Goal: Communication & Community: Share content

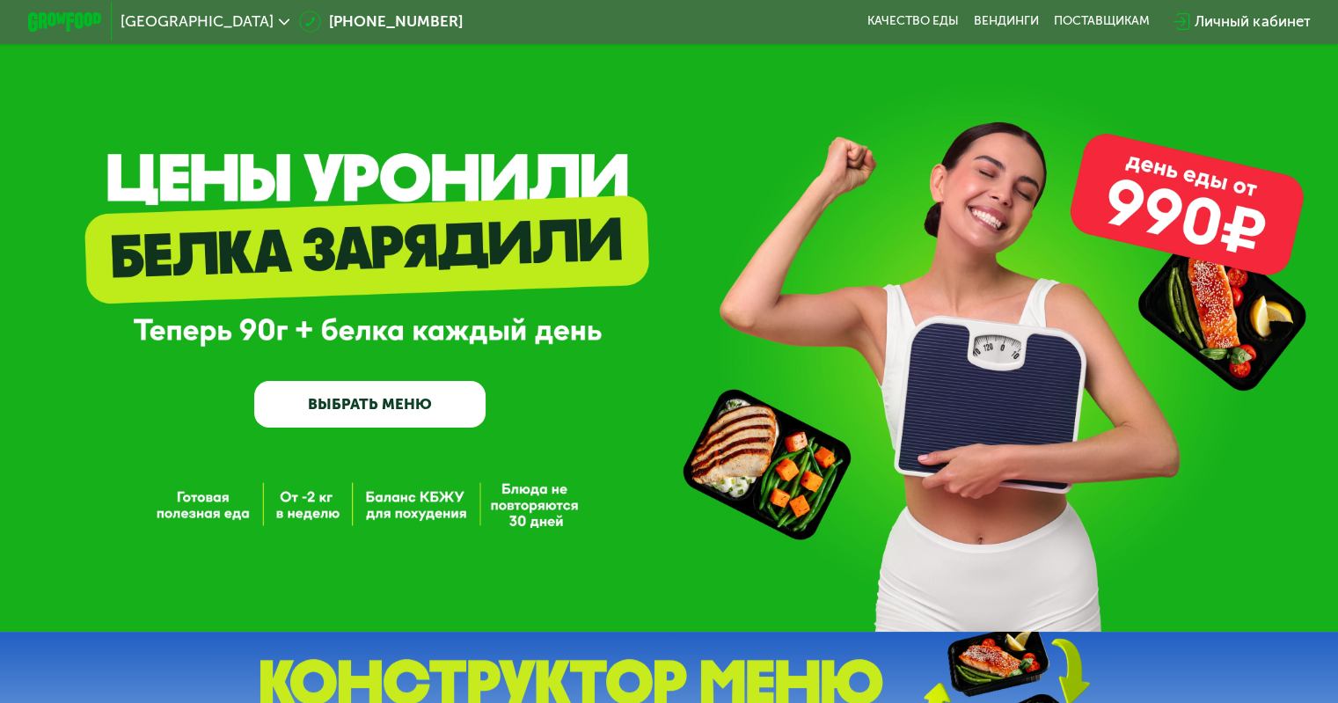
click at [1289, 27] on div "Личный кабинет" at bounding box center [1252, 22] width 115 height 22
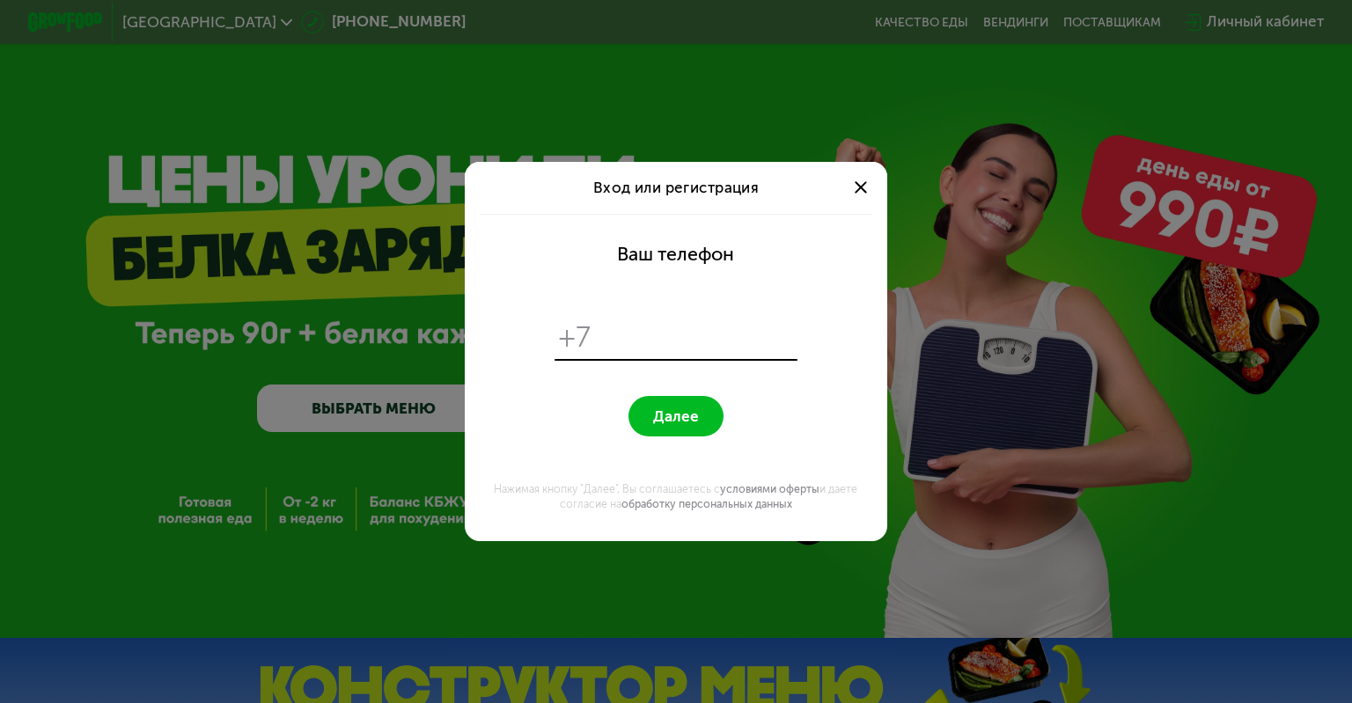
click at [661, 339] on input "tel" at bounding box center [696, 337] width 193 height 36
type input "**********"
click at [628, 396] on button "Далее" at bounding box center [675, 416] width 94 height 40
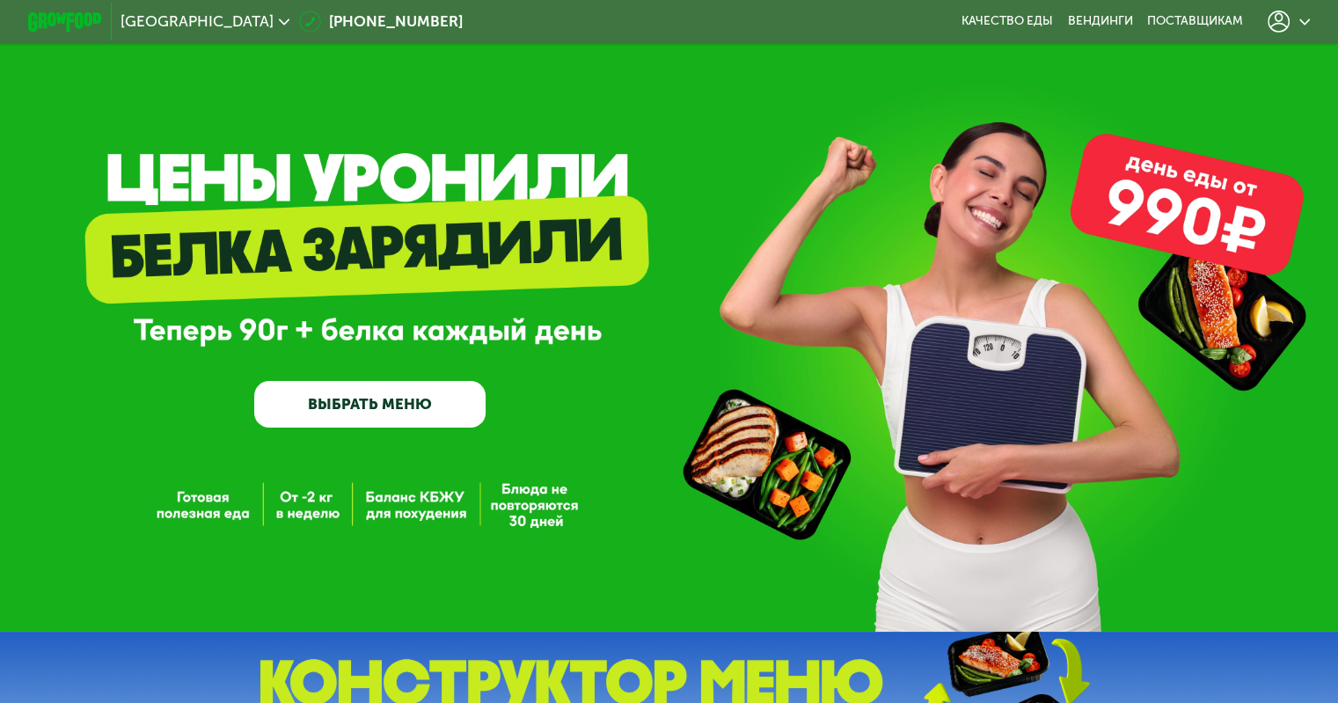
click at [1289, 15] on icon at bounding box center [1279, 22] width 22 height 22
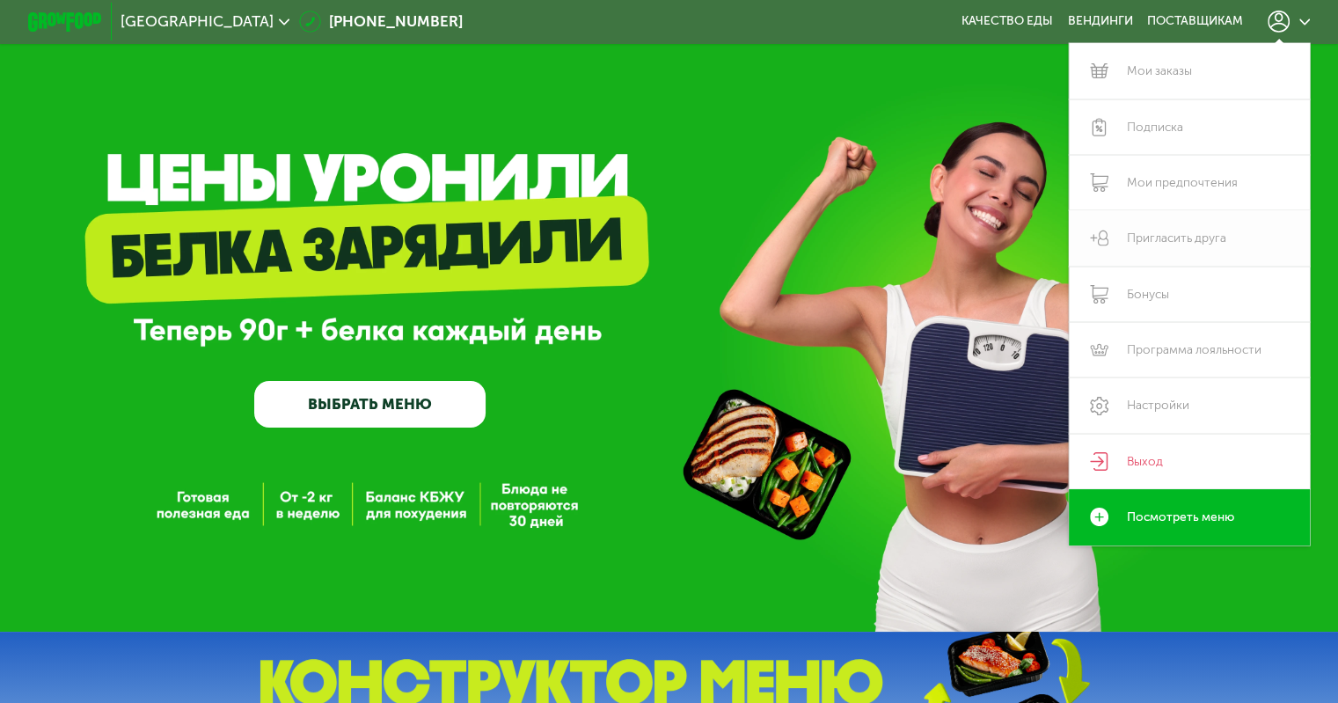
click at [1192, 242] on link "Пригласить друга" at bounding box center [1190, 237] width 242 height 55
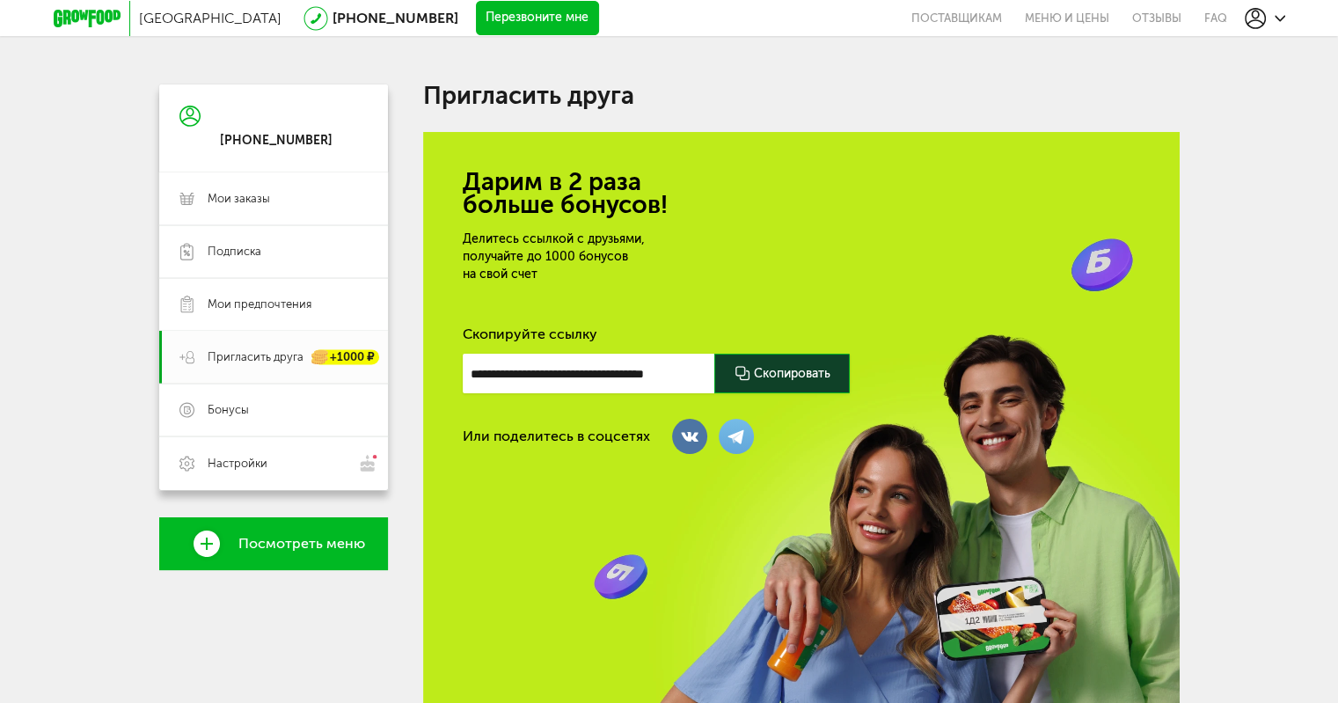
click at [1264, 20] on icon at bounding box center [1255, 18] width 21 height 21
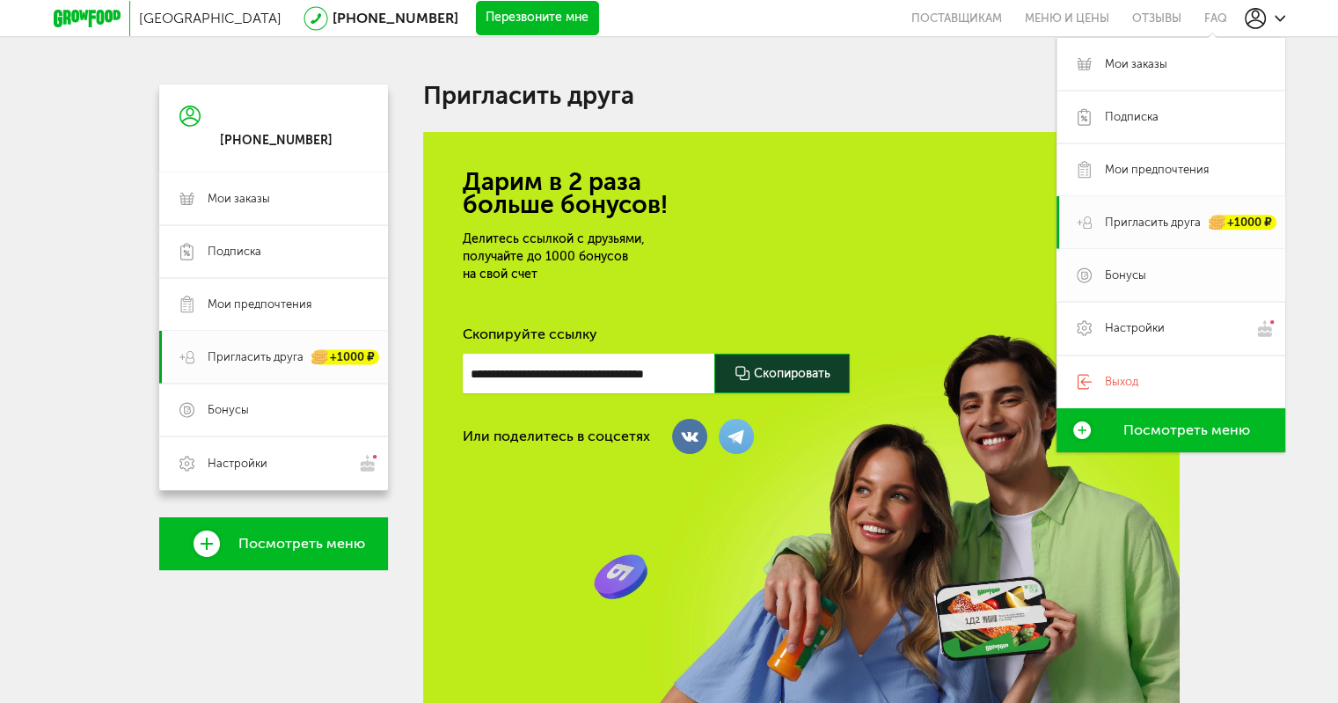
click at [1162, 284] on link "Бонусы" at bounding box center [1171, 275] width 229 height 53
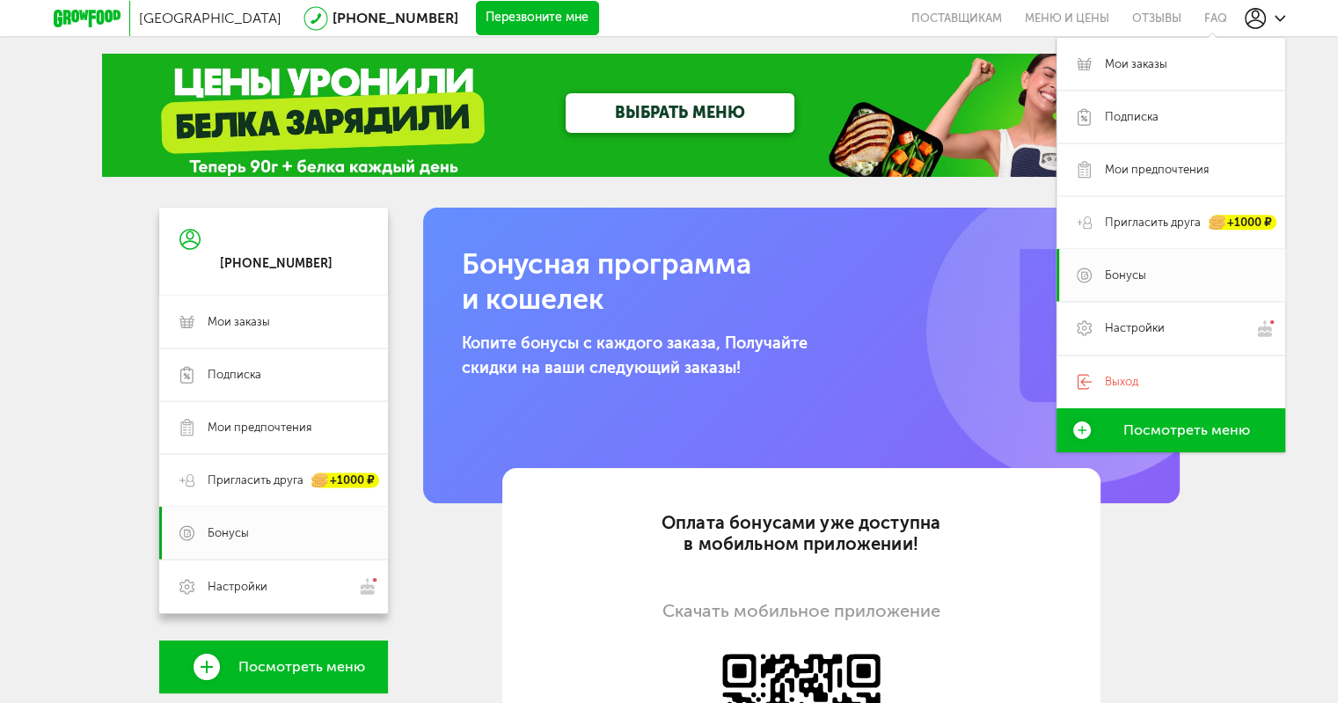
click at [1225, 583] on div "Москва 8 (800) 555-21-78 Перезвоните мне поставщикам Меню и цены Отзывы FAQ Мои…" at bounding box center [669, 546] width 1338 height 1092
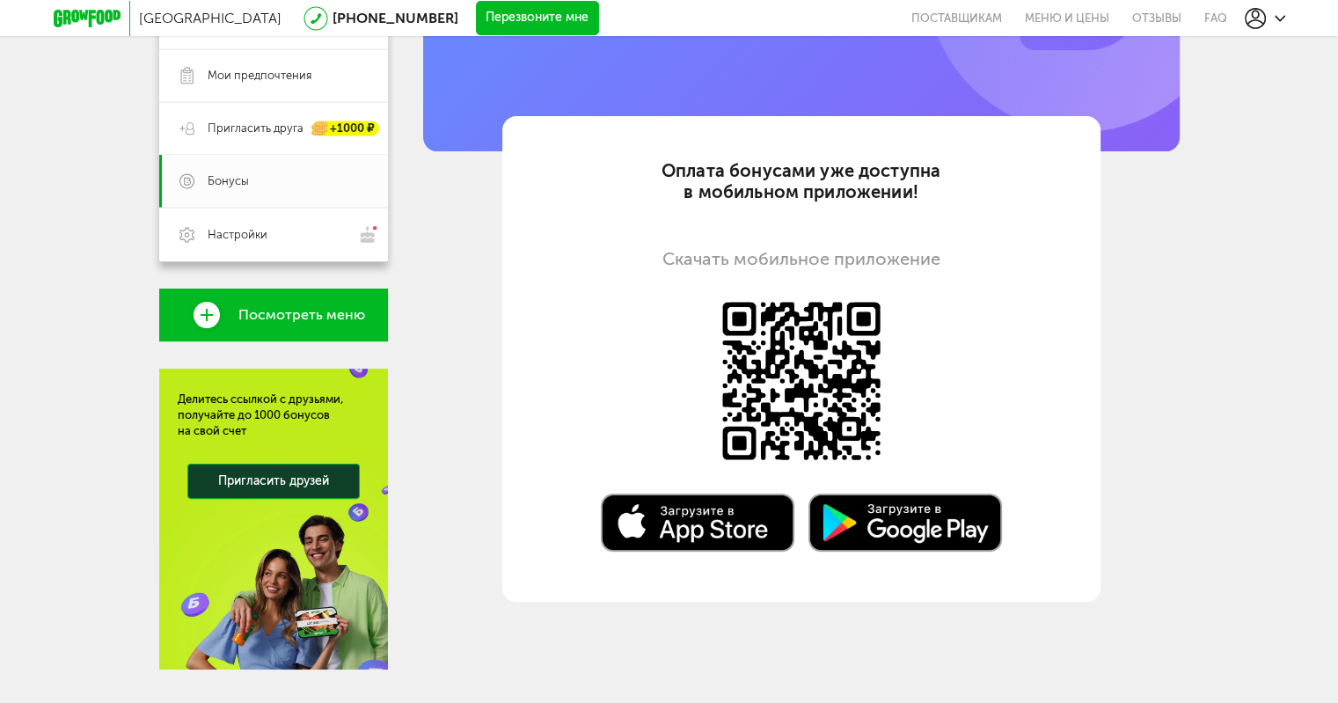
scroll to position [264, 0]
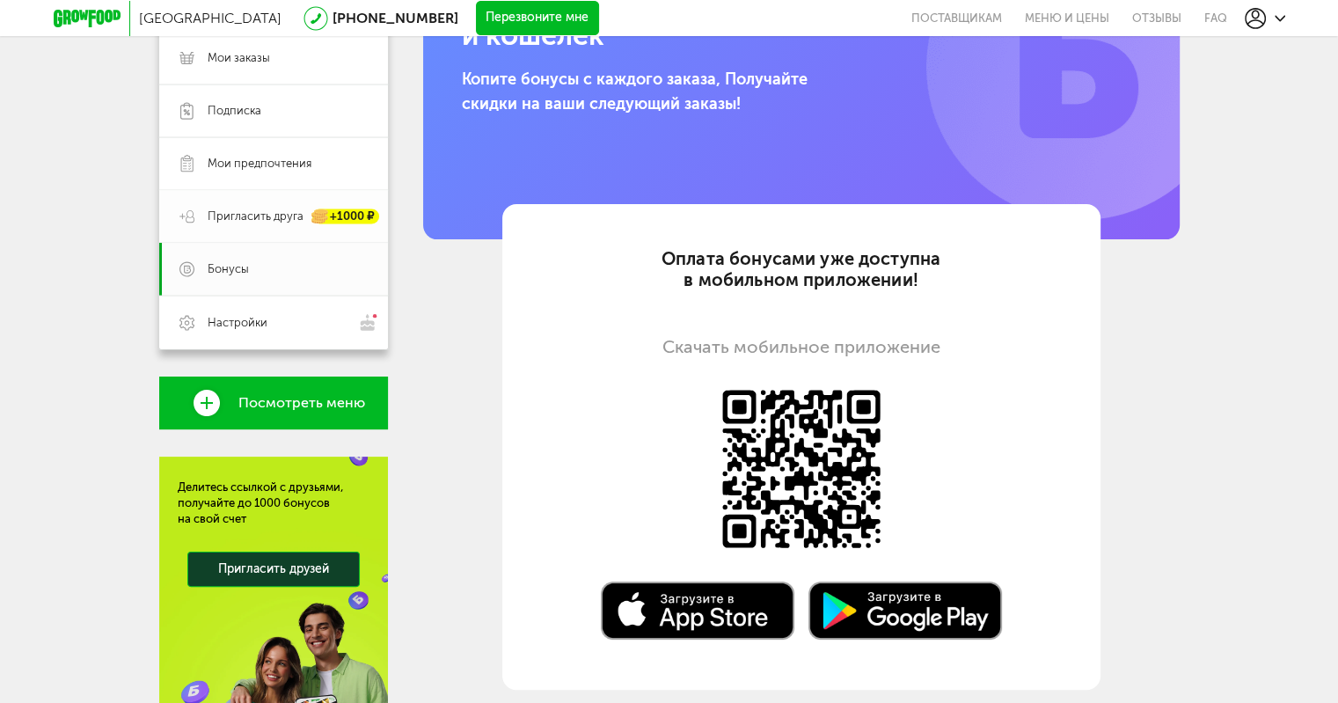
click at [259, 206] on link "Пригласить друга +1000 ₽" at bounding box center [273, 216] width 229 height 53
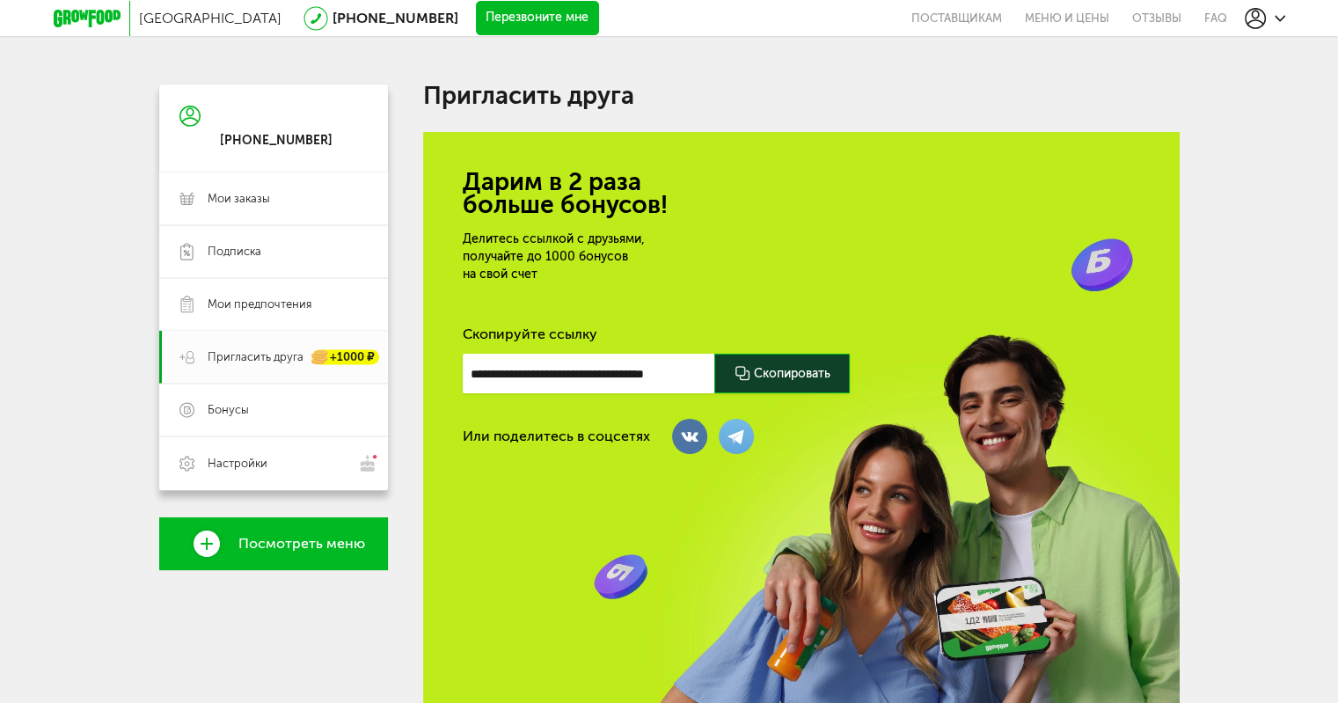
scroll to position [298, 0]
